Goal: Find specific page/section: Find specific page/section

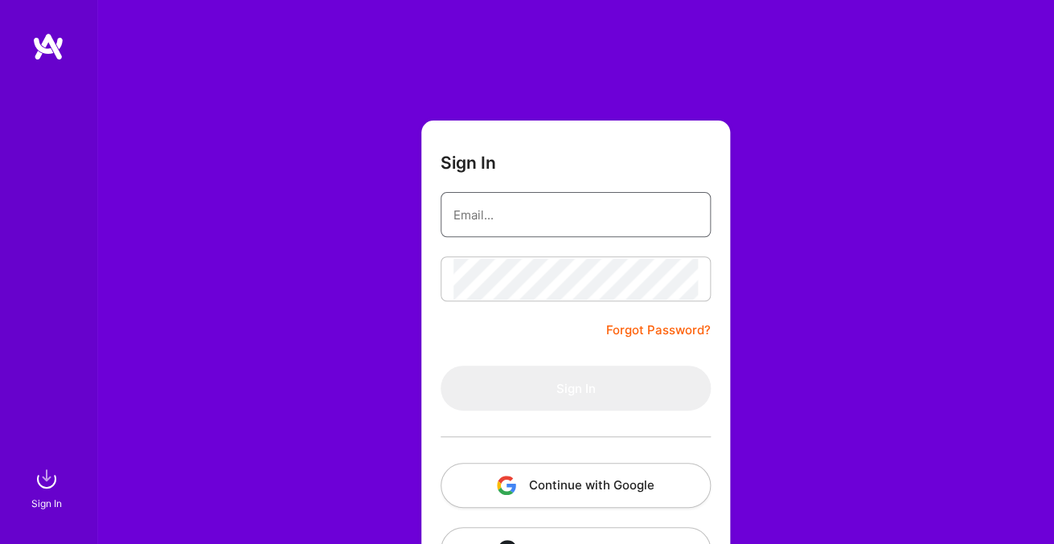
type input "[EMAIL_ADDRESS][DOMAIN_NAME]"
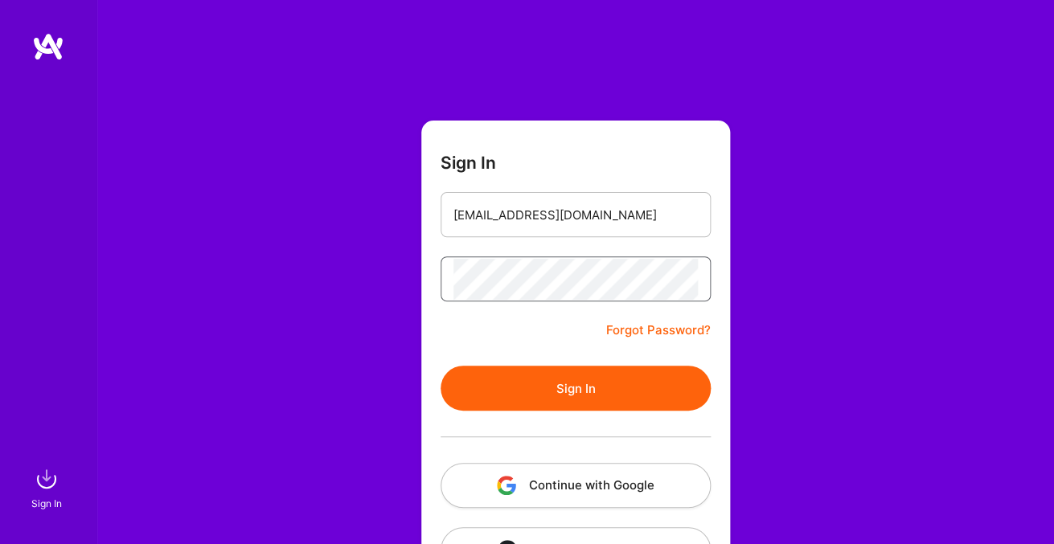
click at [575, 387] on button "Sign In" at bounding box center [576, 388] width 270 height 45
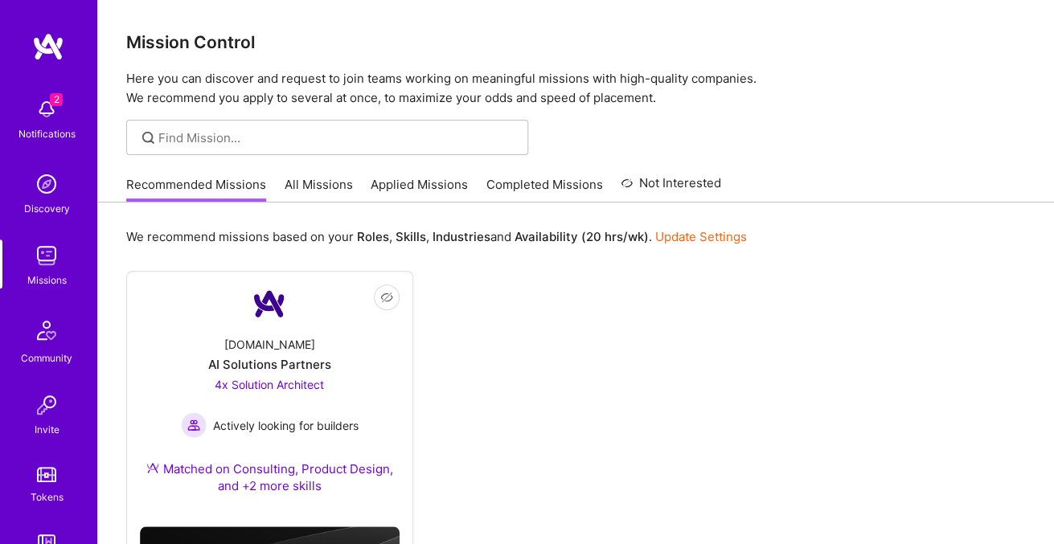
click at [328, 190] on link "All Missions" at bounding box center [319, 189] width 68 height 27
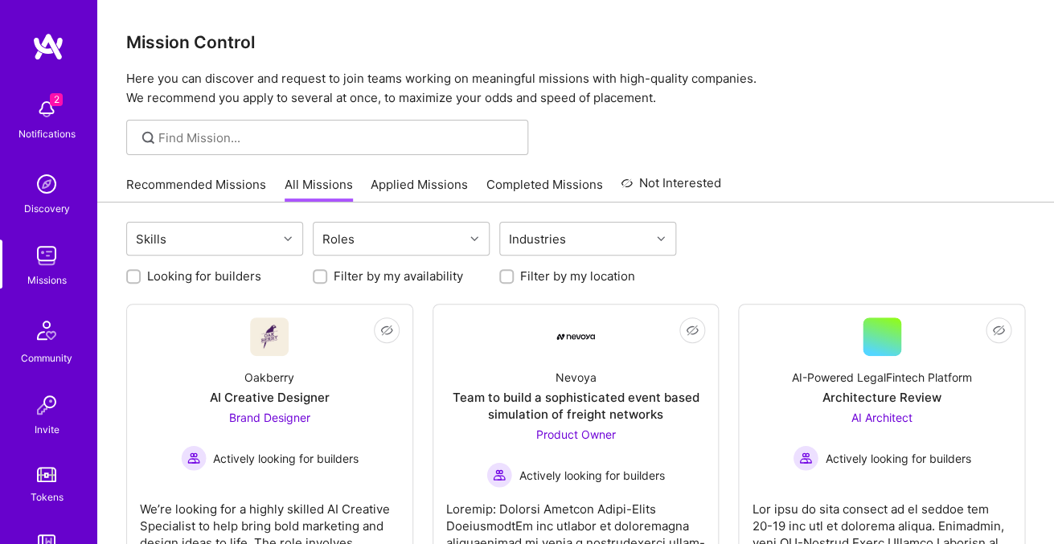
click at [373, 191] on link "Applied Missions" at bounding box center [419, 189] width 97 height 27
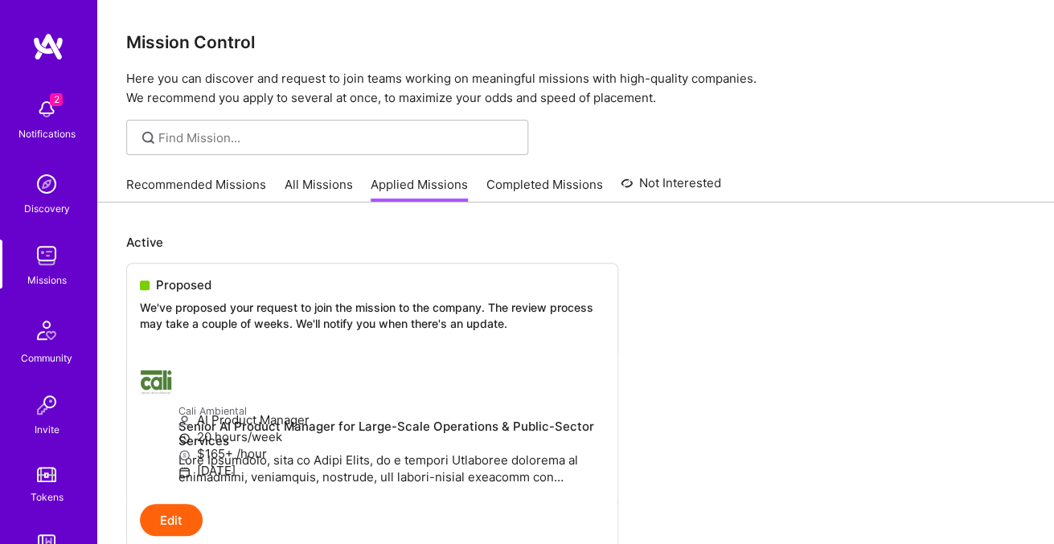
click at [51, 112] on img at bounding box center [47, 109] width 32 height 32
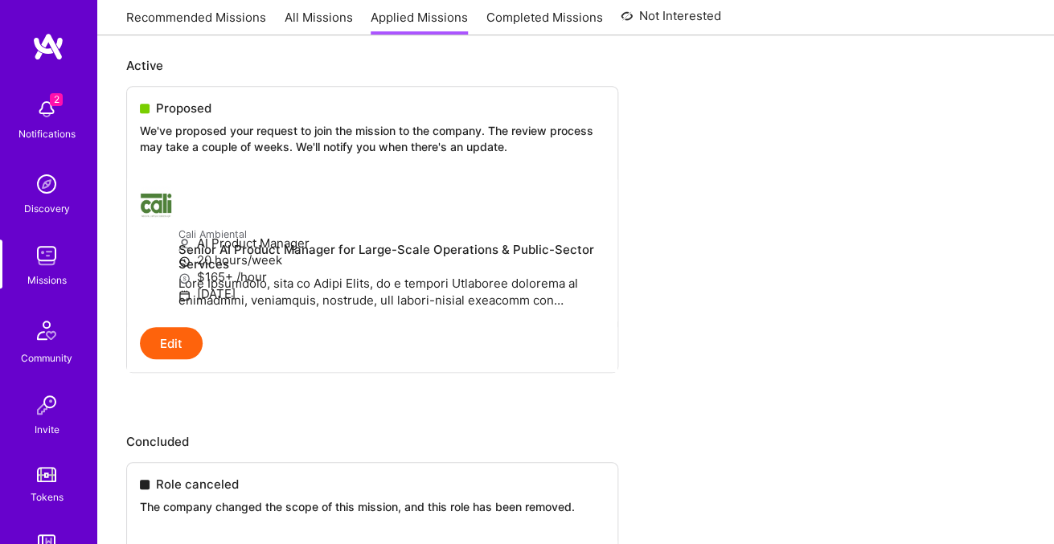
scroll to position [181, 0]
